Goal: Information Seeking & Learning: Learn about a topic

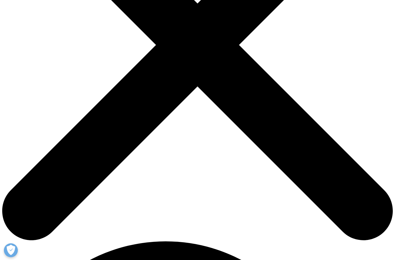
scroll to position [213, 0]
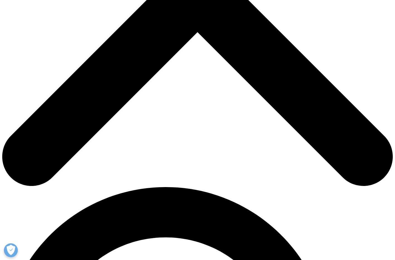
scroll to position [267, 0]
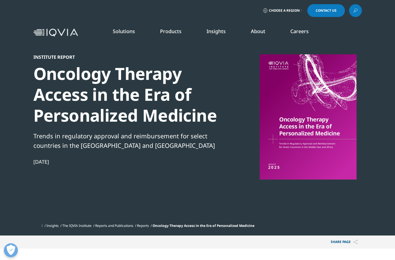
scroll to position [546, 328]
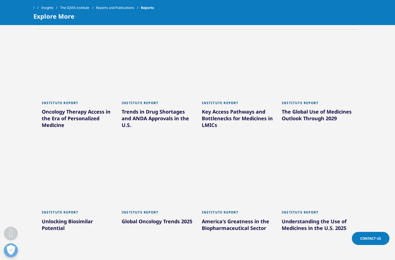
scroll to position [267, 0]
